Goal: Task Accomplishment & Management: Manage account settings

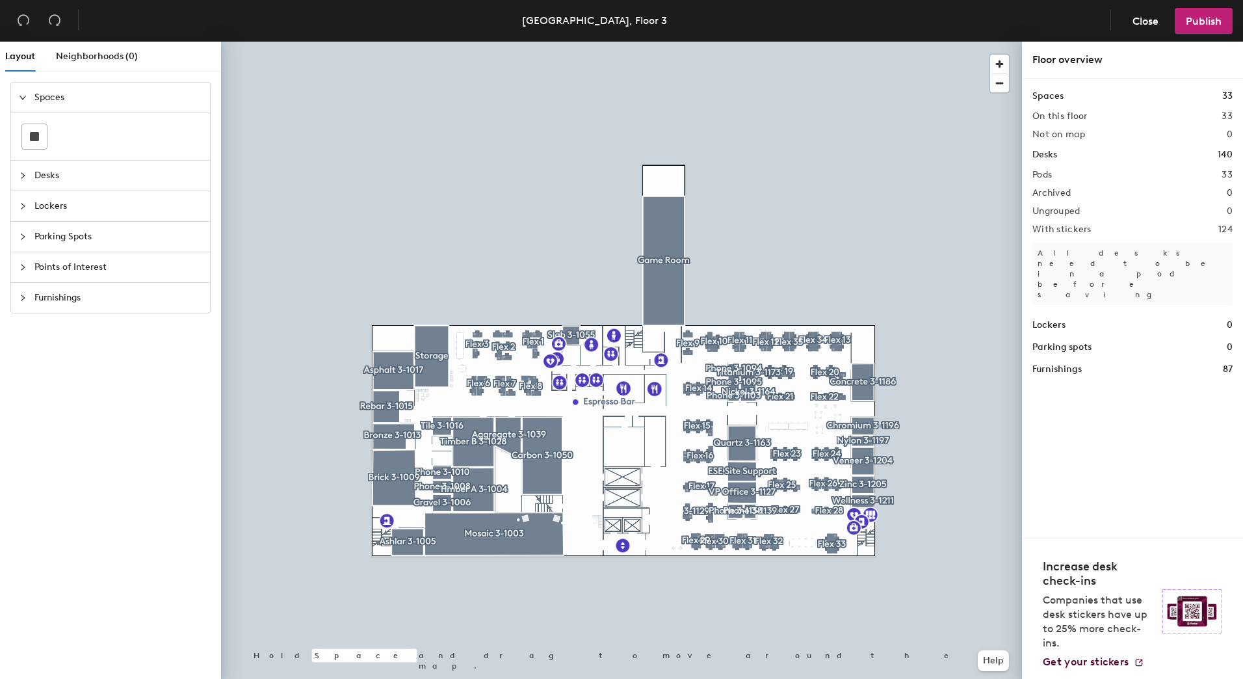
click at [21, 98] on icon "expanded" at bounding box center [23, 98] width 8 height 8
click at [21, 98] on icon "collapsed" at bounding box center [23, 98] width 8 height 8
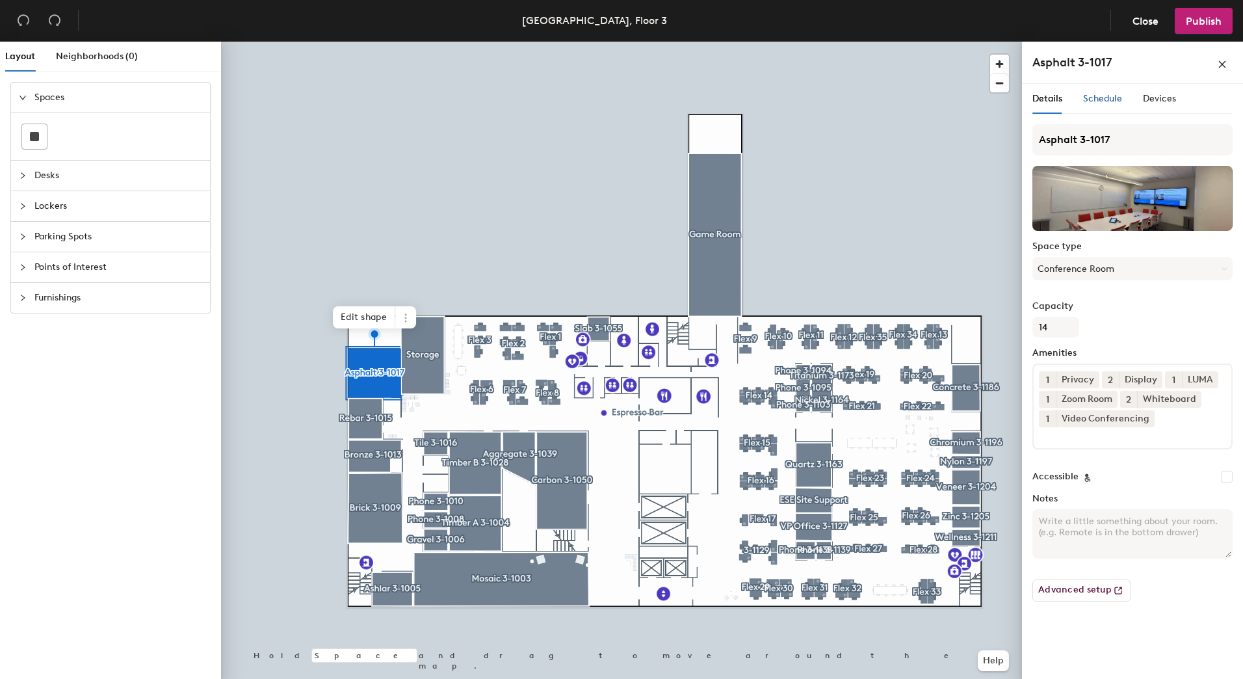
click at [1109, 101] on span "Schedule" at bounding box center [1102, 98] width 39 height 11
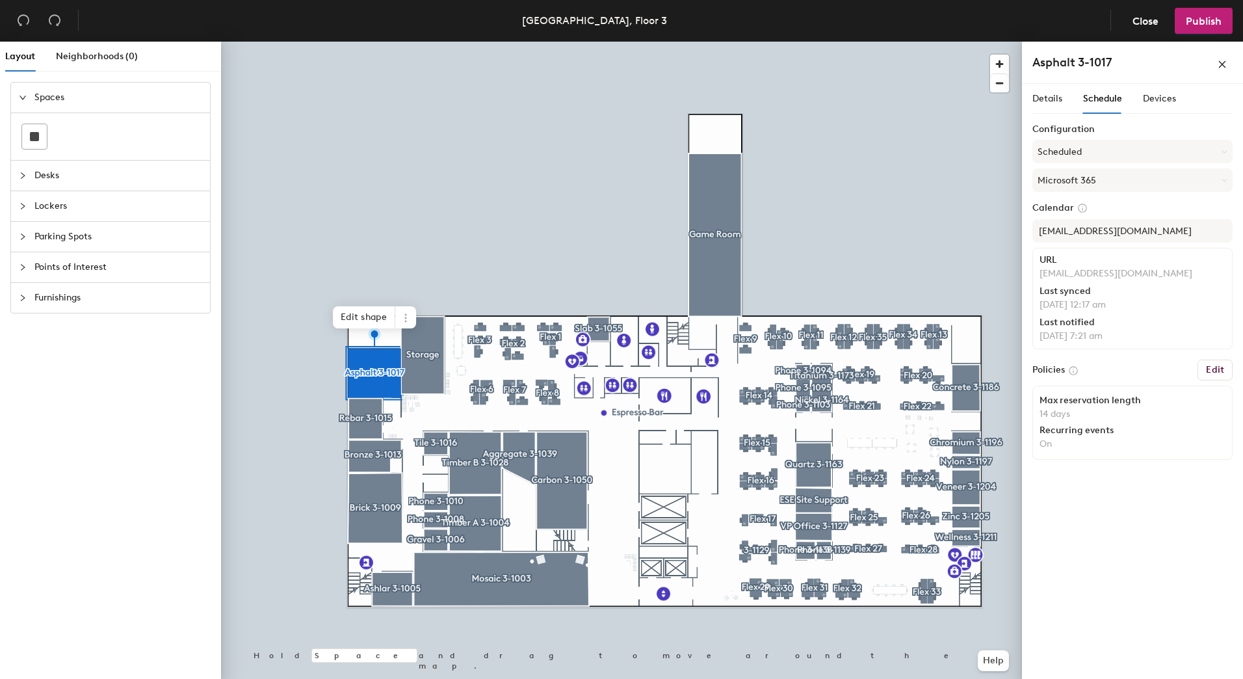
click at [1202, 371] on button "Edit" at bounding box center [1215, 370] width 35 height 21
click at [1216, 369] on h6 "Edit" at bounding box center [1215, 370] width 18 height 10
click at [1210, 368] on h6 "Edit" at bounding box center [1215, 370] width 18 height 10
click at [1138, 427] on div "Recurring events" at bounding box center [1133, 430] width 186 height 10
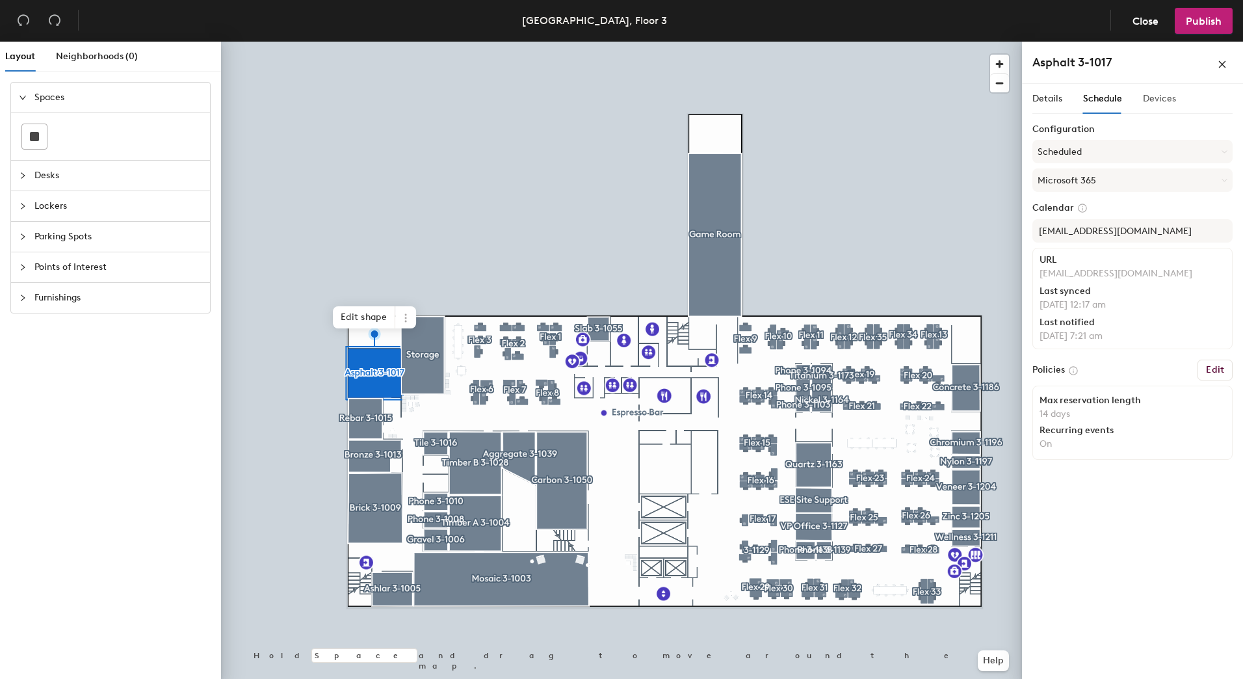
click at [1161, 89] on div "Devices" at bounding box center [1159, 99] width 33 height 30
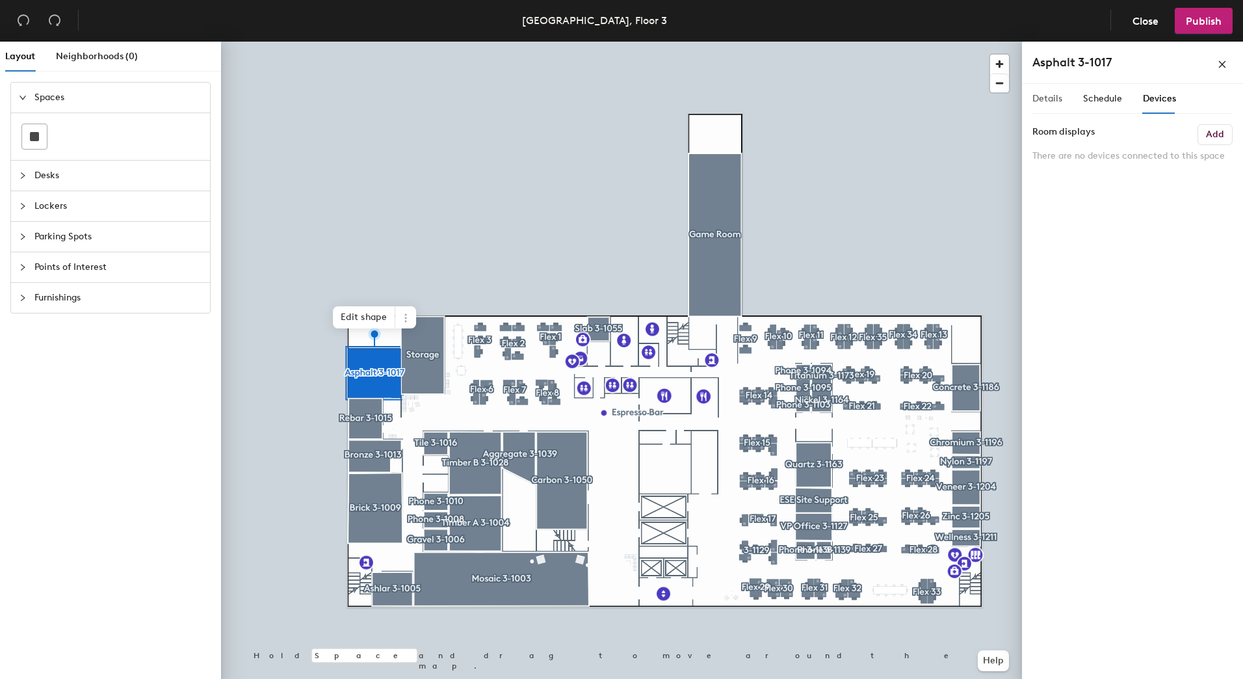
click at [1050, 91] on div "Details" at bounding box center [1048, 99] width 30 height 30
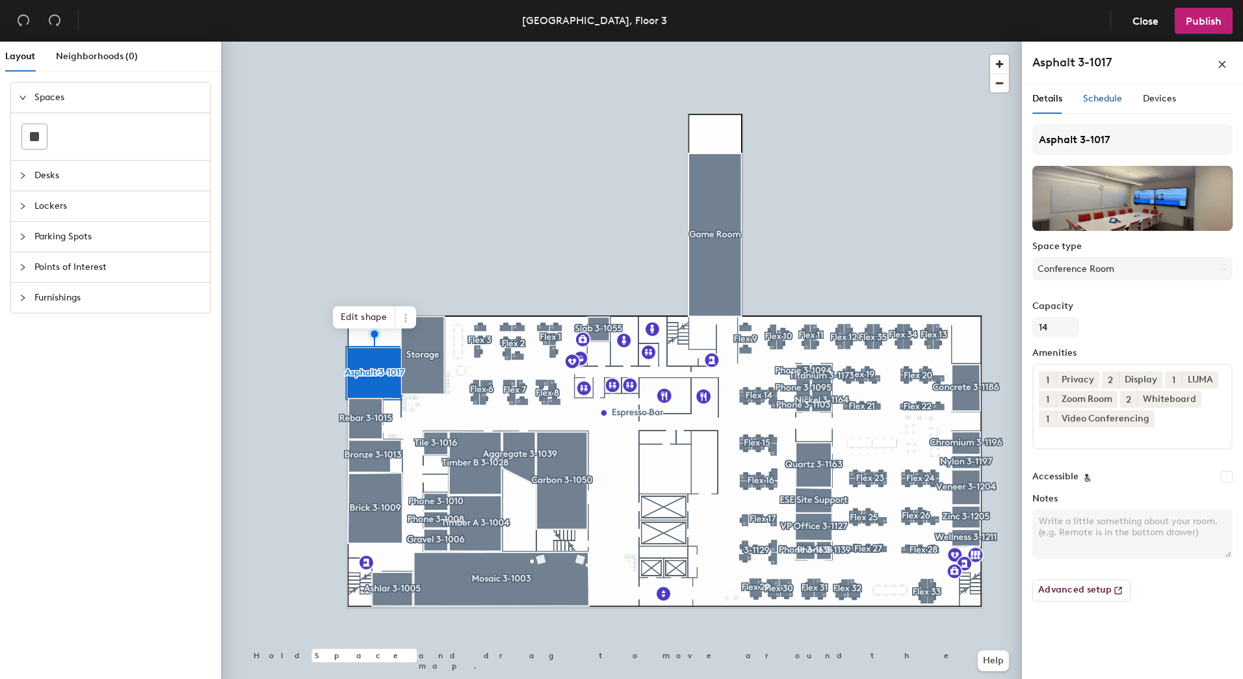
click at [1109, 103] on span "Schedule" at bounding box center [1102, 98] width 39 height 11
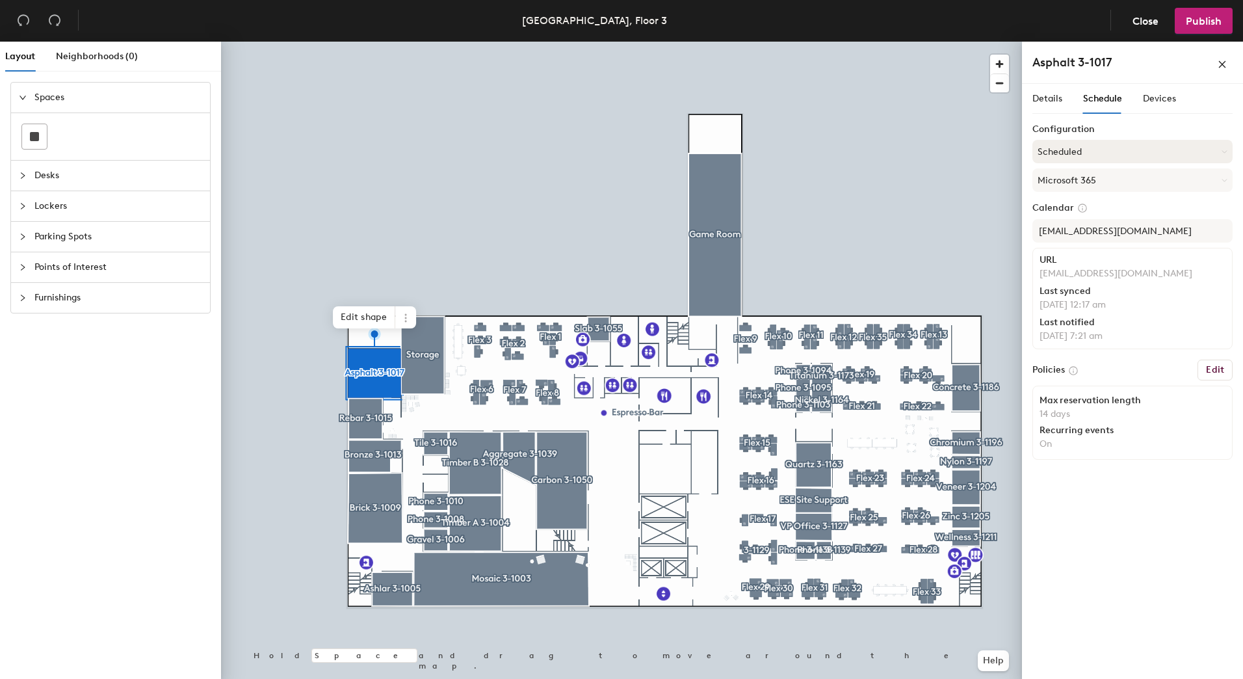
click at [1078, 152] on button "Scheduled" at bounding box center [1133, 151] width 200 height 23
click at [1082, 183] on button "Microsoft 365" at bounding box center [1133, 179] width 200 height 23
click at [1215, 365] on h6 "Edit" at bounding box center [1215, 370] width 18 height 10
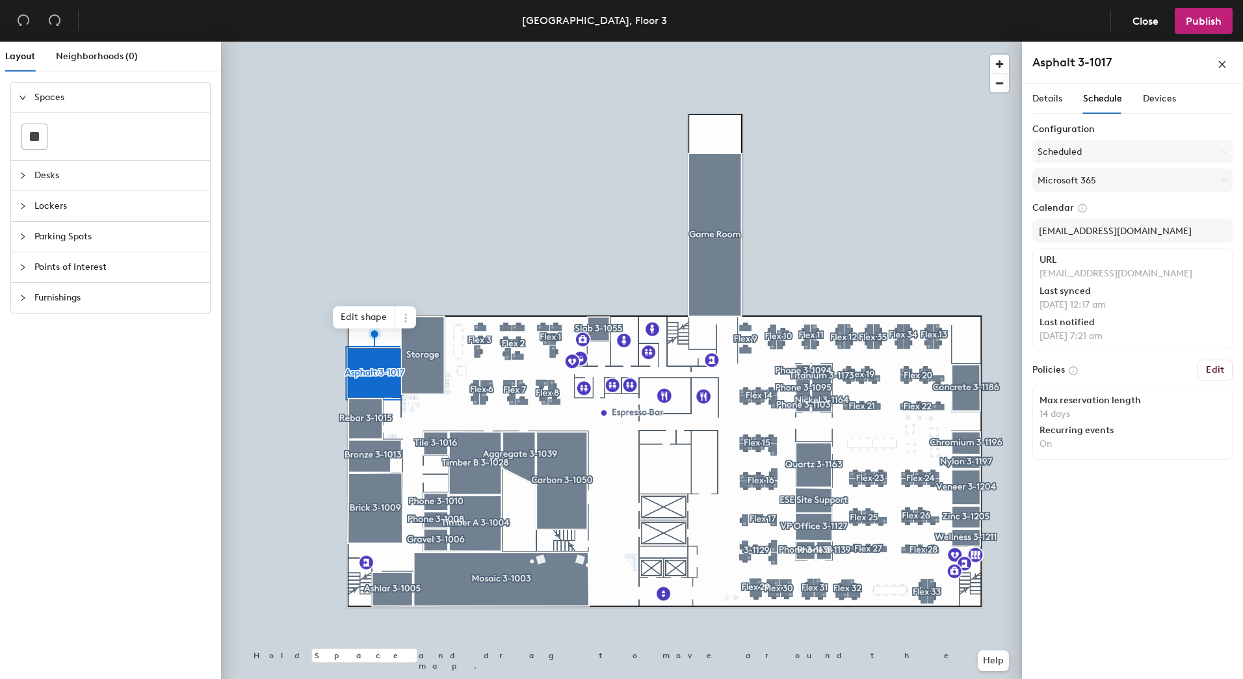
click at [1043, 369] on label "Policies" at bounding box center [1049, 370] width 33 height 10
click at [1076, 371] on icon at bounding box center [1074, 371] width 8 height 8
click at [1062, 430] on div "Recurring events" at bounding box center [1133, 430] width 186 height 10
click at [95, 56] on span "Neighborhoods (0)" at bounding box center [97, 56] width 82 height 11
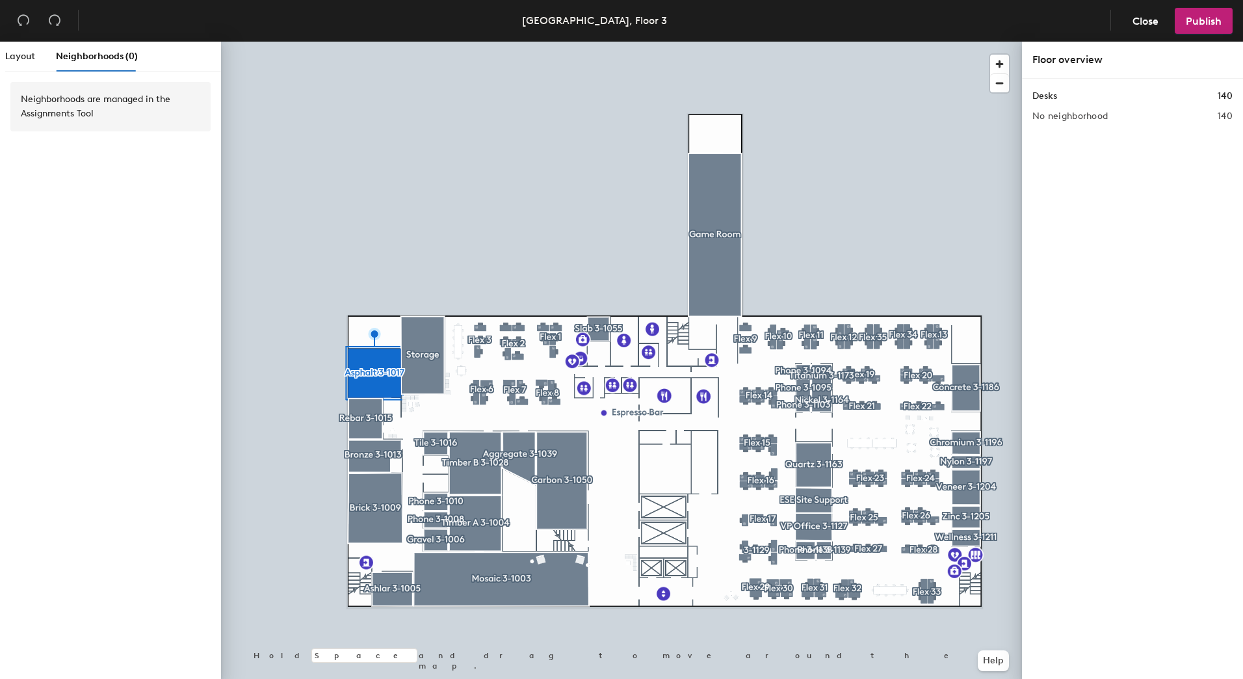
click at [0, 53] on html "Skip navigation Schedule Office People Analytics Services Manage [GEOGRAPHIC_DA…" at bounding box center [621, 339] width 1243 height 679
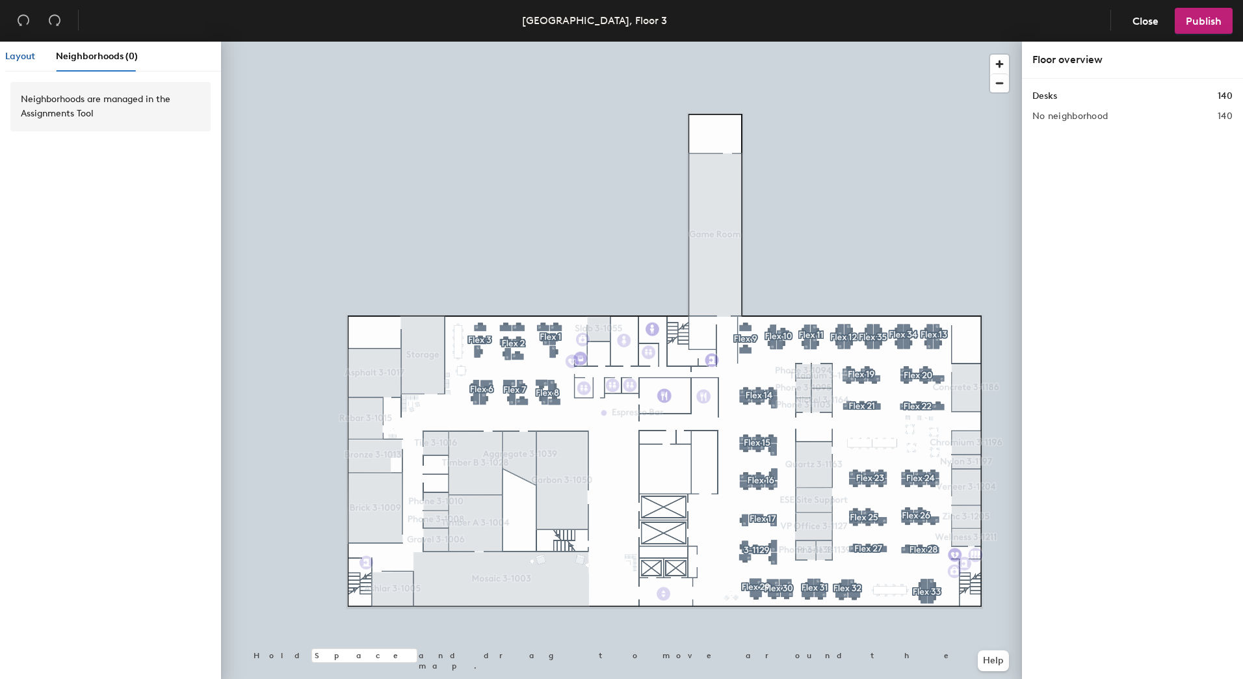
click at [7, 55] on span "Layout" at bounding box center [20, 56] width 30 height 11
